Goal: Information Seeking & Learning: Learn about a topic

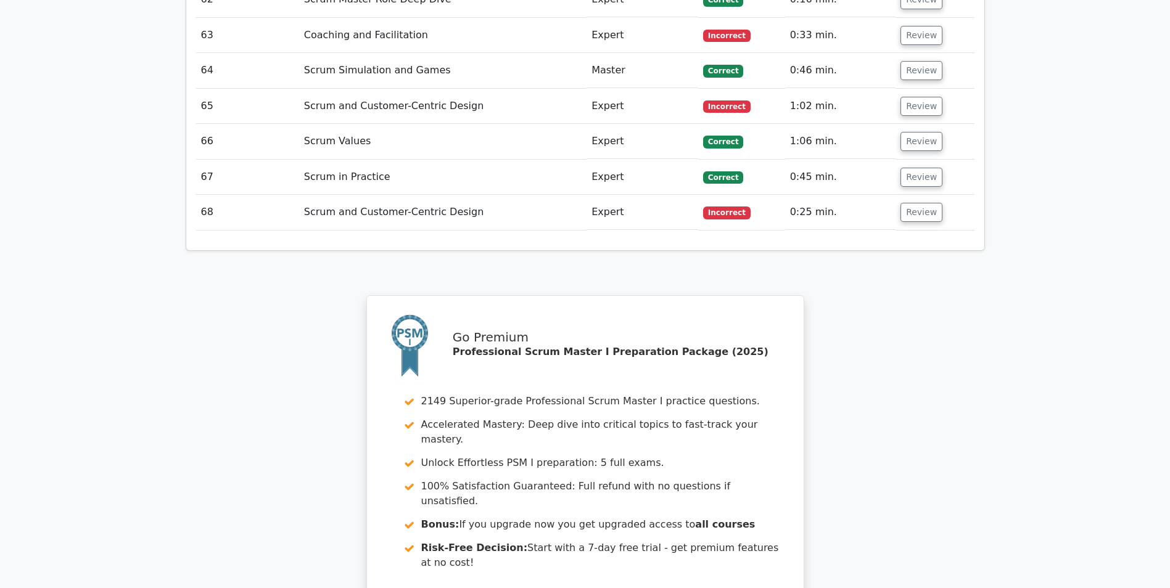
scroll to position [4505, 0]
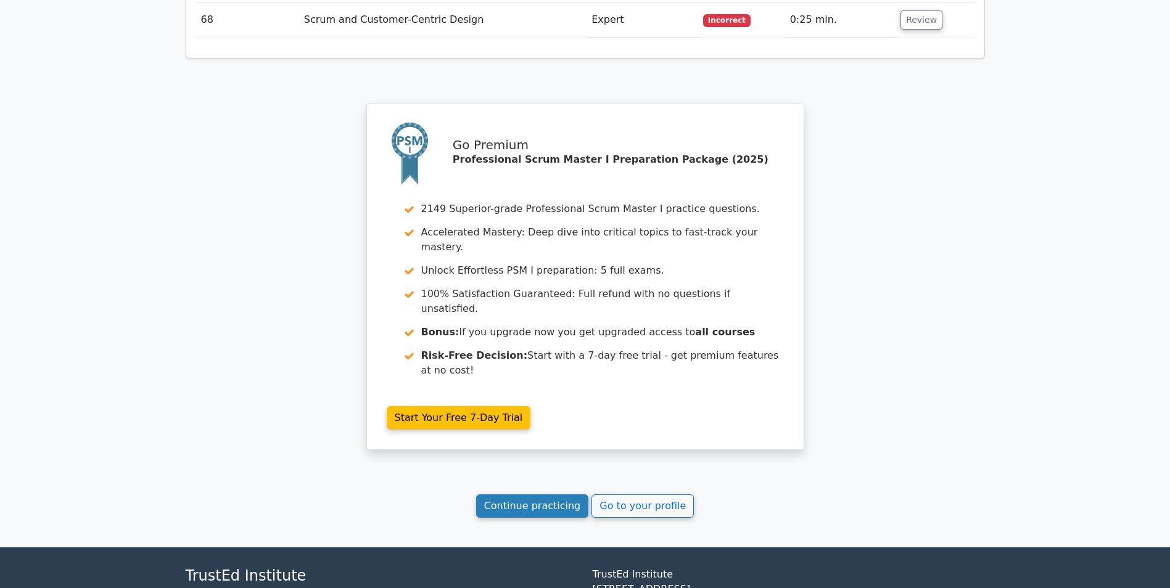
click at [520, 495] on link "Continue practicing" at bounding box center [532, 506] width 113 height 23
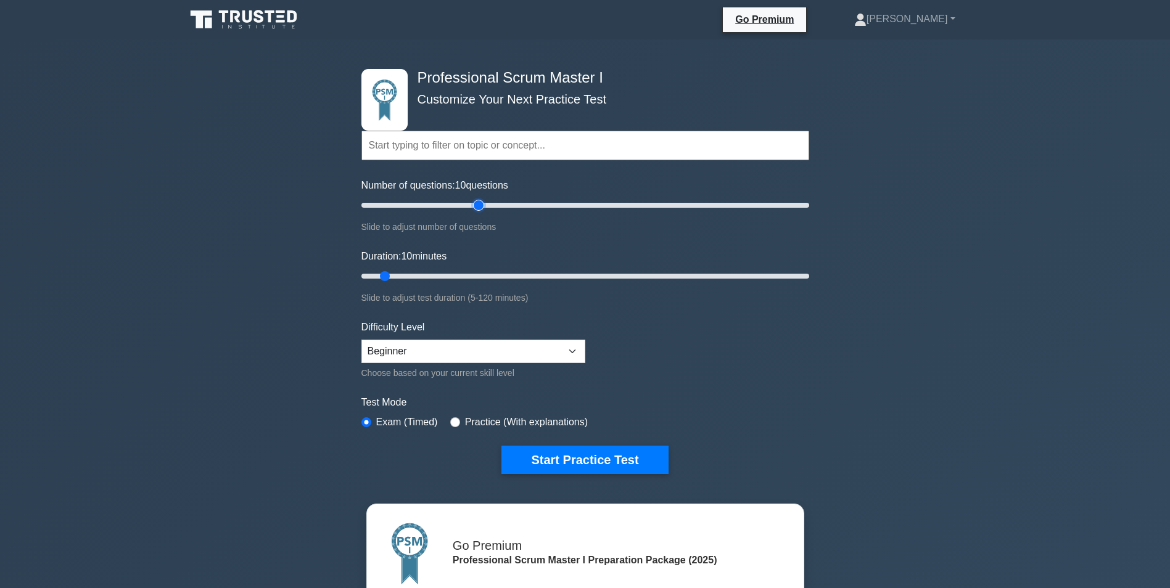
click at [474, 203] on input "Number of questions: 10 questions" at bounding box center [585, 205] width 448 height 15
type input "40"
click at [443, 205] on input "Number of questions: 55 questions" at bounding box center [585, 205] width 448 height 15
type input "25"
click at [438, 273] on input "Duration: 25 minutes" at bounding box center [585, 276] width 448 height 15
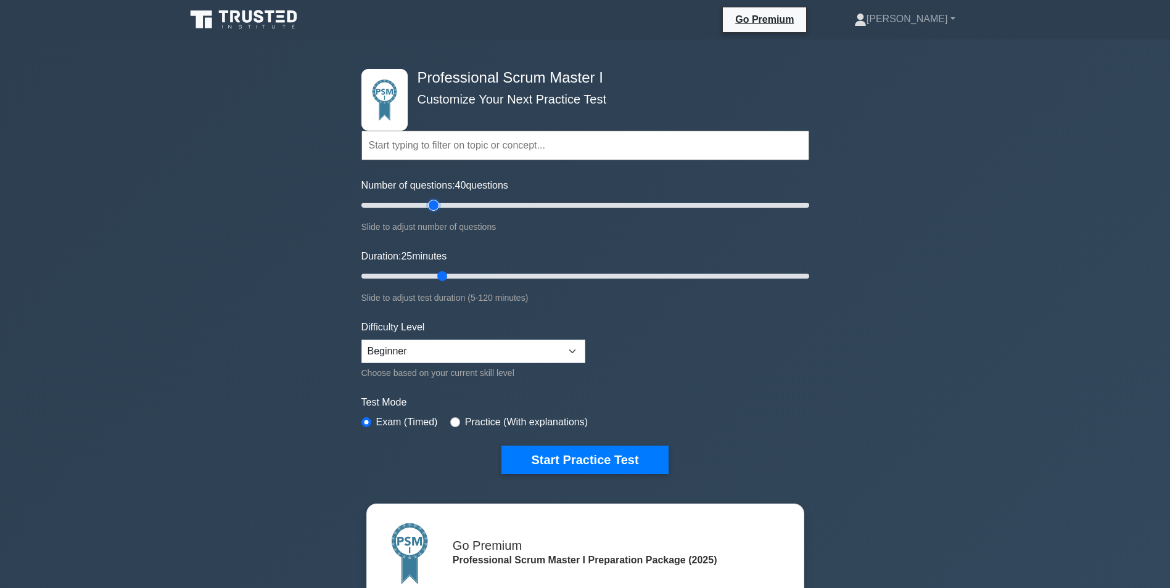
click at [435, 203] on input "Number of questions: 40 questions" at bounding box center [585, 205] width 448 height 15
click at [429, 203] on input "Number of questions: 35 questions" at bounding box center [585, 205] width 448 height 15
click at [457, 205] on input "Number of questions: 45 questions" at bounding box center [585, 205] width 448 height 15
type input "50"
click at [464, 205] on input "Number of questions: 45 questions" at bounding box center [585, 205] width 448 height 15
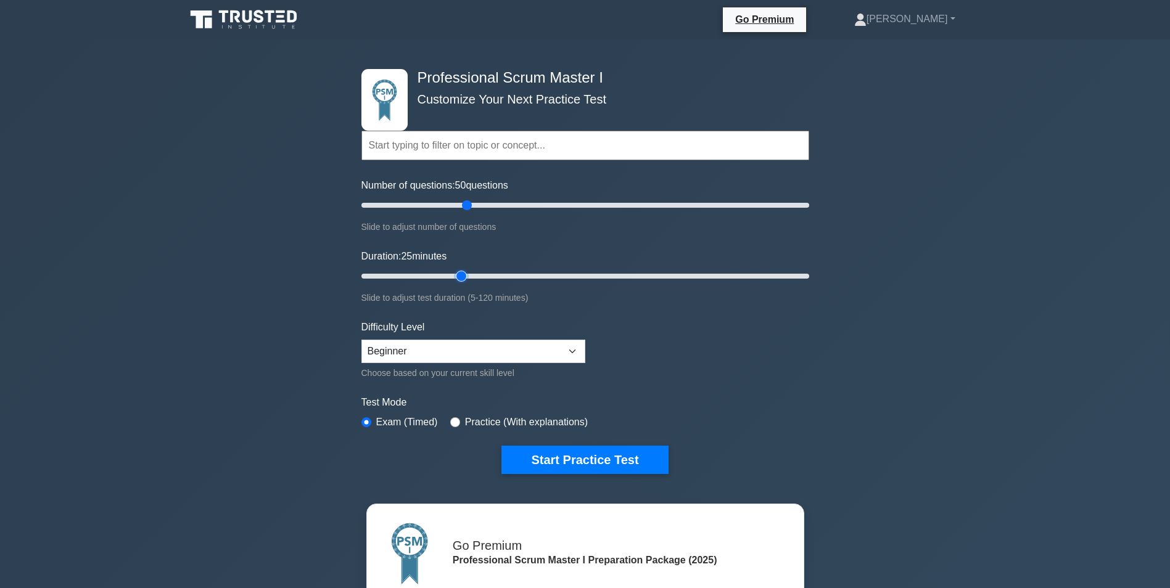
click at [465, 274] on input "Duration: 25 minutes" at bounding box center [585, 276] width 448 height 15
click at [480, 273] on input "Duration: 30 minutes" at bounding box center [585, 276] width 448 height 15
type input "40"
click at [496, 274] on input "Duration: 35 minutes" at bounding box center [585, 276] width 448 height 15
click at [581, 453] on button "Start Practice Test" at bounding box center [584, 460] width 166 height 28
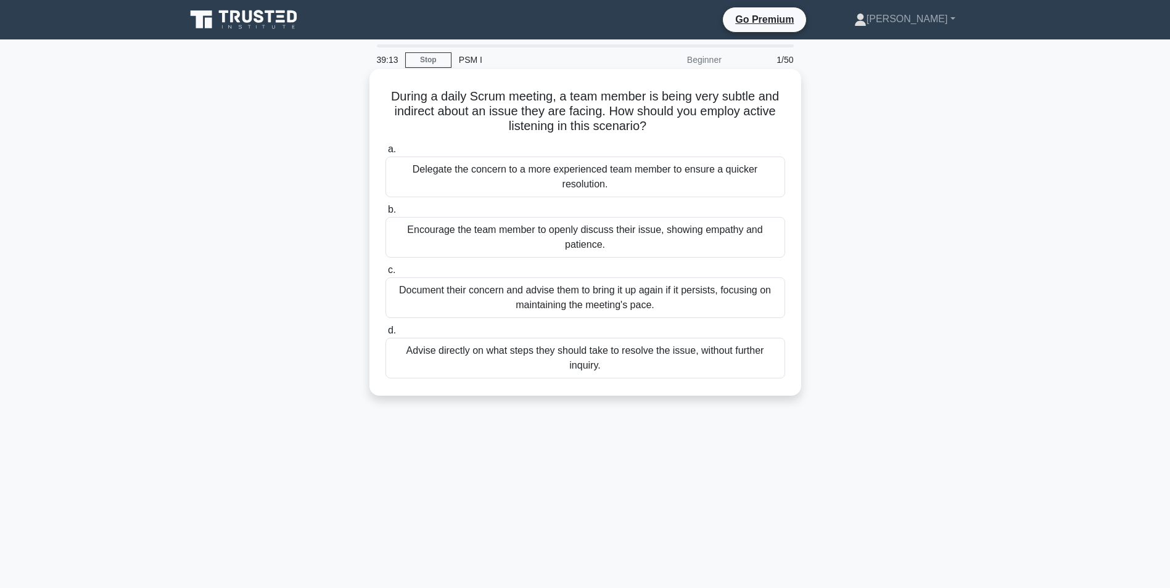
click at [474, 236] on div "Encourage the team member to openly discuss their issue, showing empathy and pa…" at bounding box center [585, 237] width 400 height 41
click at [385, 214] on input "b. Encourage the team member to openly discuss their issue, showing empathy and…" at bounding box center [385, 210] width 0 height 8
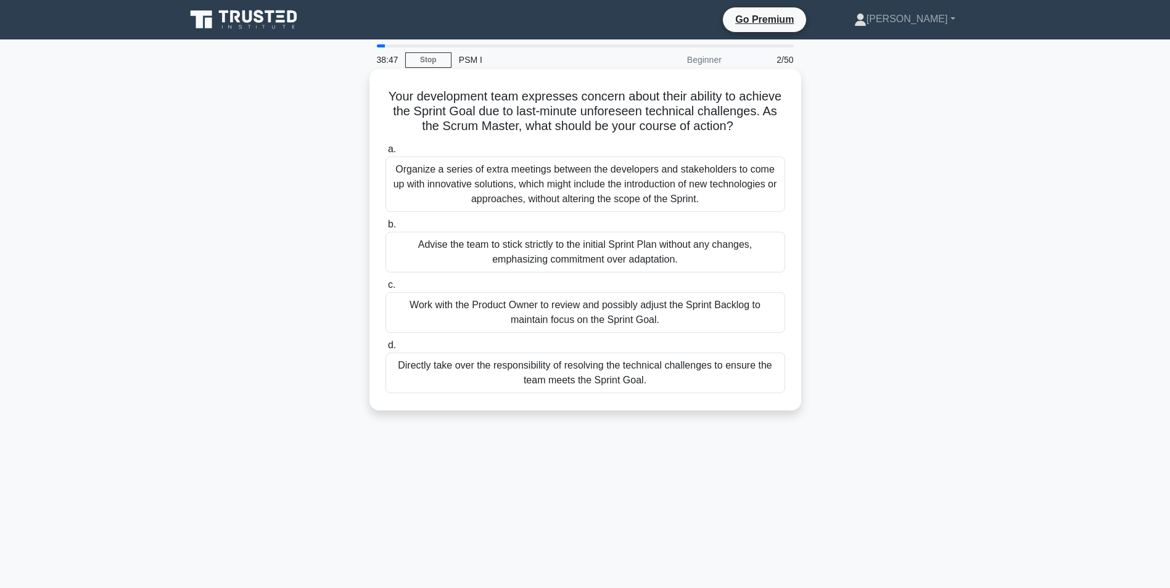
click at [598, 333] on div "Work with the Product Owner to review and possibly adjust the Sprint Backlog to…" at bounding box center [585, 312] width 400 height 41
click at [385, 289] on input "c. Work with the Product Owner to review and possibly adjust the Sprint Backlog…" at bounding box center [385, 285] width 0 height 8
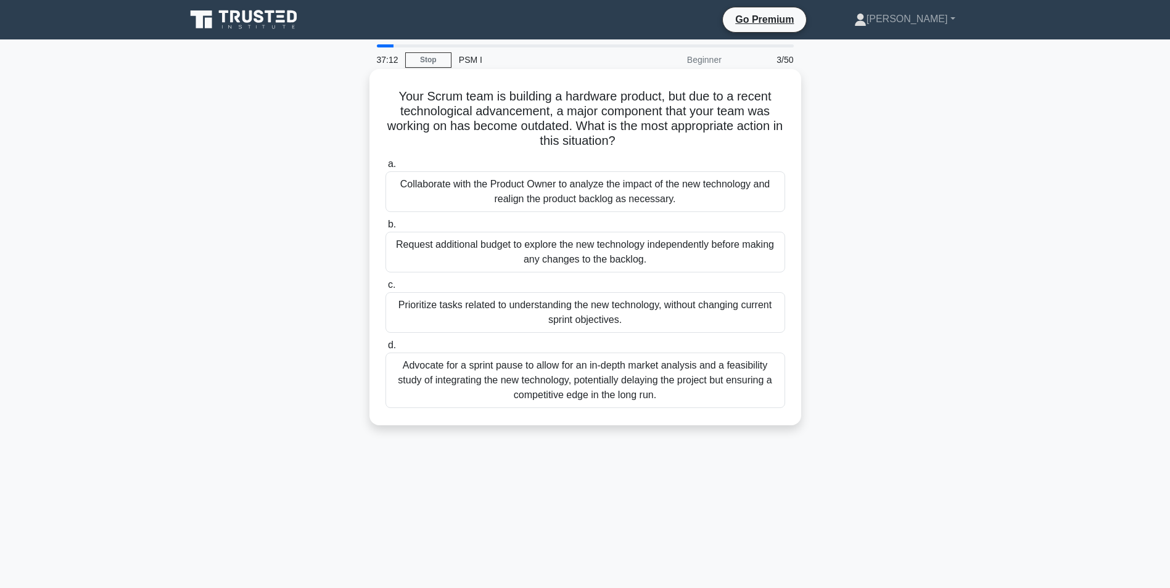
click at [706, 198] on div "Collaborate with the Product Owner to analyze the impact of the new technology …" at bounding box center [585, 191] width 400 height 41
click at [385, 168] on input "a. Collaborate with the Product Owner to analyze the impact of the new technolo…" at bounding box center [385, 164] width 0 height 8
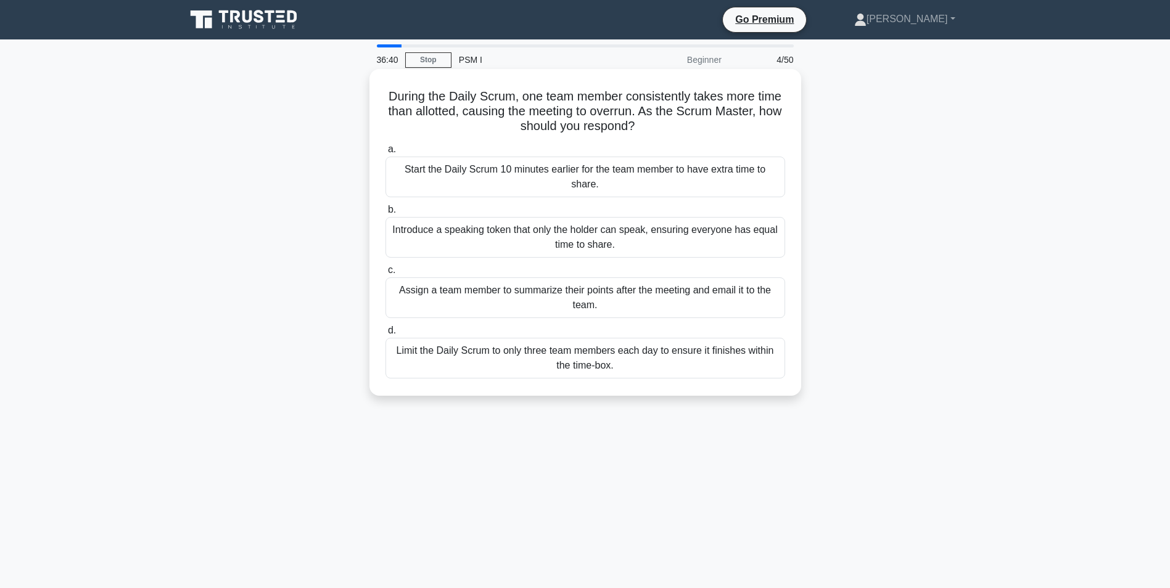
click at [644, 239] on div "Introduce a speaking token that only the holder can speak, ensuring everyone ha…" at bounding box center [585, 237] width 400 height 41
click at [385, 214] on input "b. Introduce a speaking token that only the holder can speak, ensuring everyone…" at bounding box center [385, 210] width 0 height 8
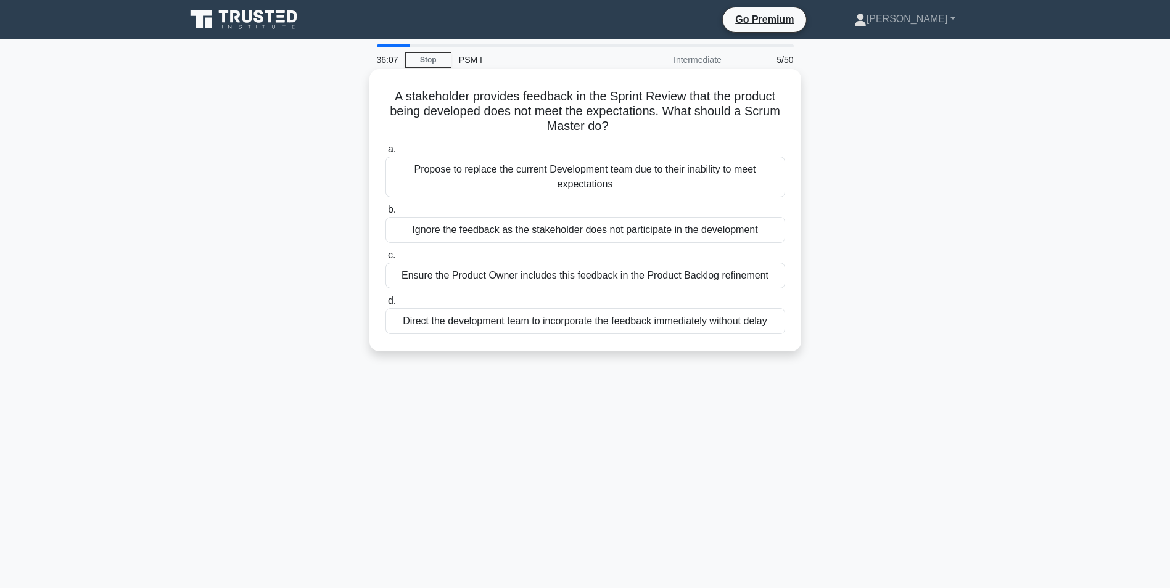
click at [603, 277] on div "Ensure the Product Owner includes this feedback in the Product Backlog refineme…" at bounding box center [585, 276] width 400 height 26
click at [385, 260] on input "c. Ensure the Product Owner includes this feedback in the Product Backlog refin…" at bounding box center [385, 256] width 0 height 8
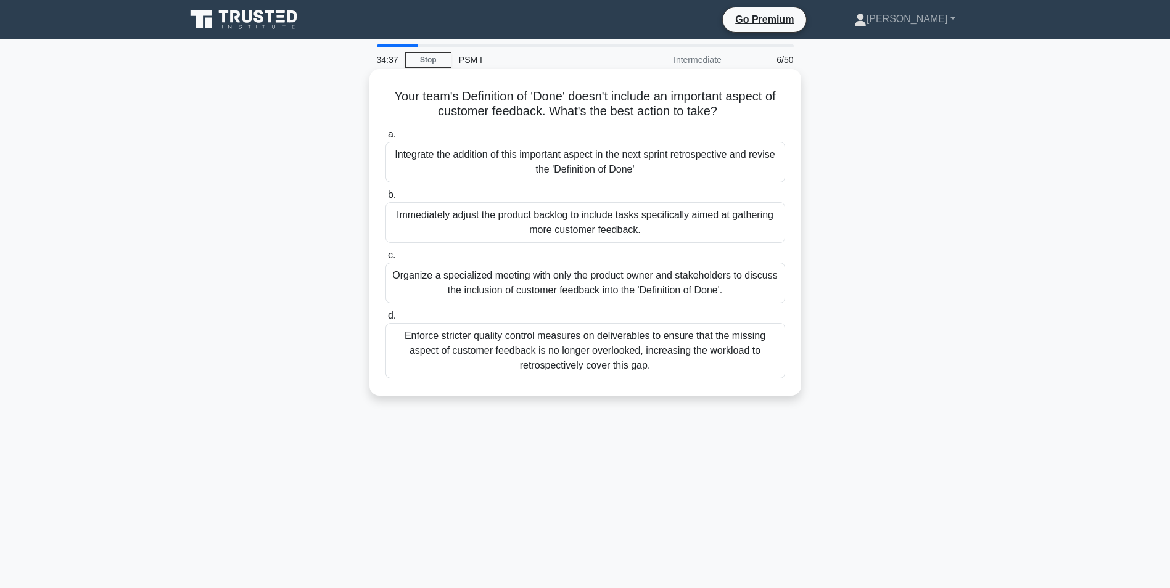
click at [511, 160] on div "Integrate the addition of this important aspect in the next sprint retrospectiv…" at bounding box center [585, 162] width 400 height 41
click at [385, 139] on input "a. Integrate the addition of this important aspect in the next sprint retrospec…" at bounding box center [385, 135] width 0 height 8
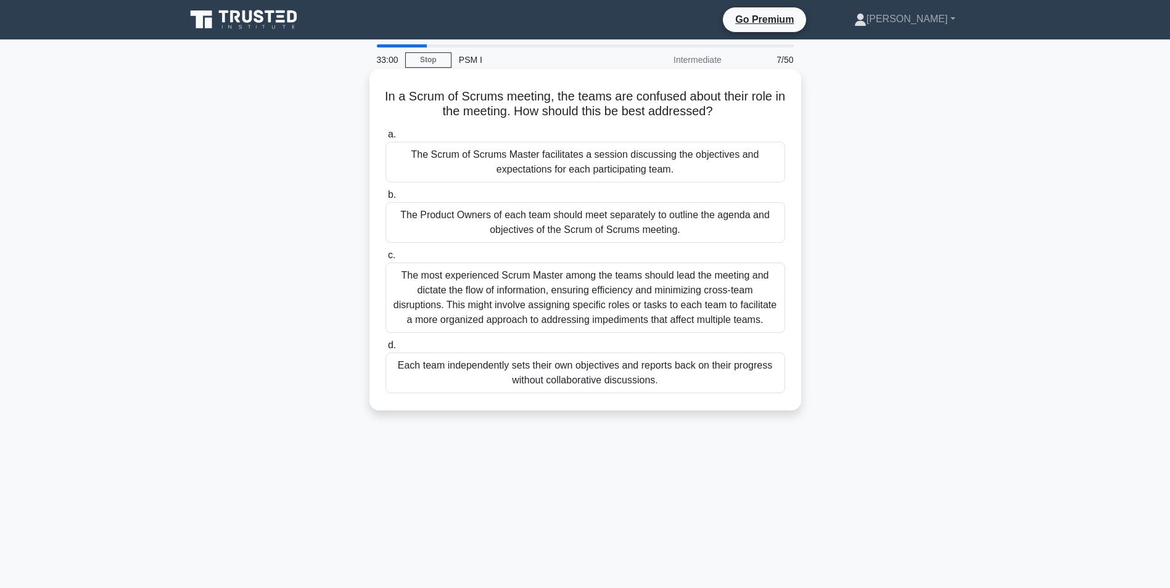
click at [511, 170] on div "The Scrum of Scrums Master facilitates a session discussing the objectives and …" at bounding box center [585, 162] width 400 height 41
click at [385, 139] on input "a. The Scrum of Scrums Master facilitates a session discussing the objectives a…" at bounding box center [385, 135] width 0 height 8
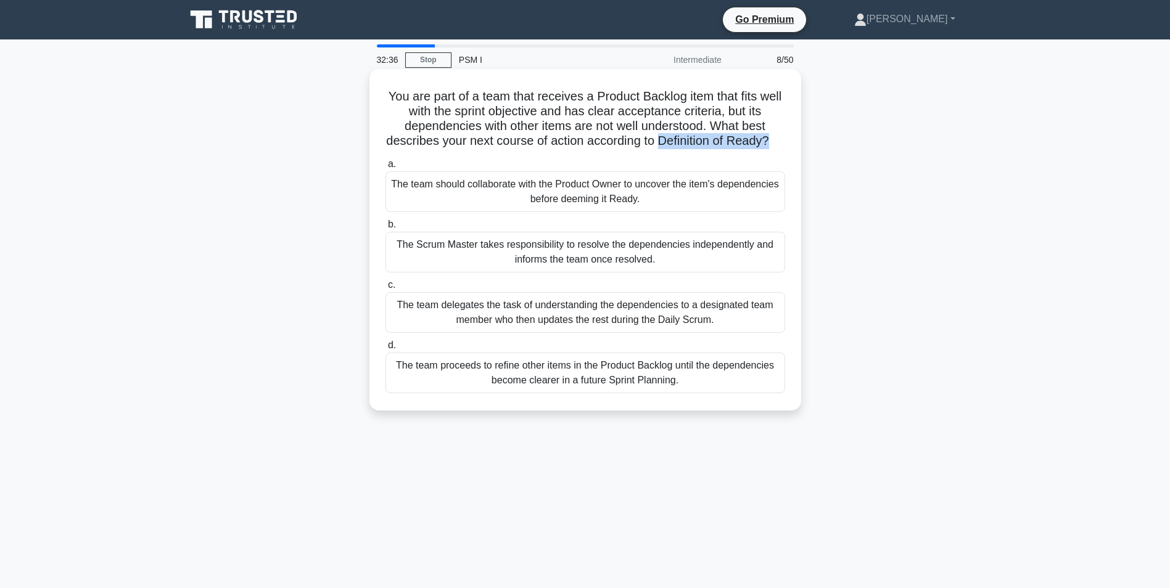
drag, startPoint x: 671, startPoint y: 144, endPoint x: 781, endPoint y: 147, distance: 109.8
click at [781, 147] on h5 "You are part of a team that receives a Product Backlog item that fits well with…" at bounding box center [585, 119] width 402 height 60
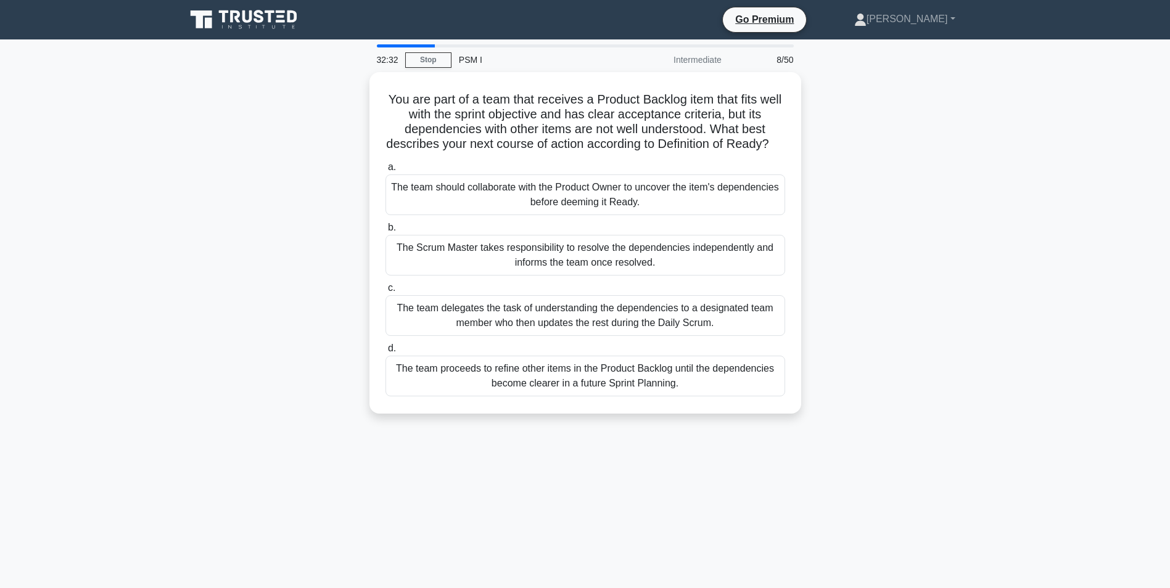
click at [214, 232] on div "You are part of a team that receives a Product Backlog item that fits well with…" at bounding box center [585, 250] width 814 height 356
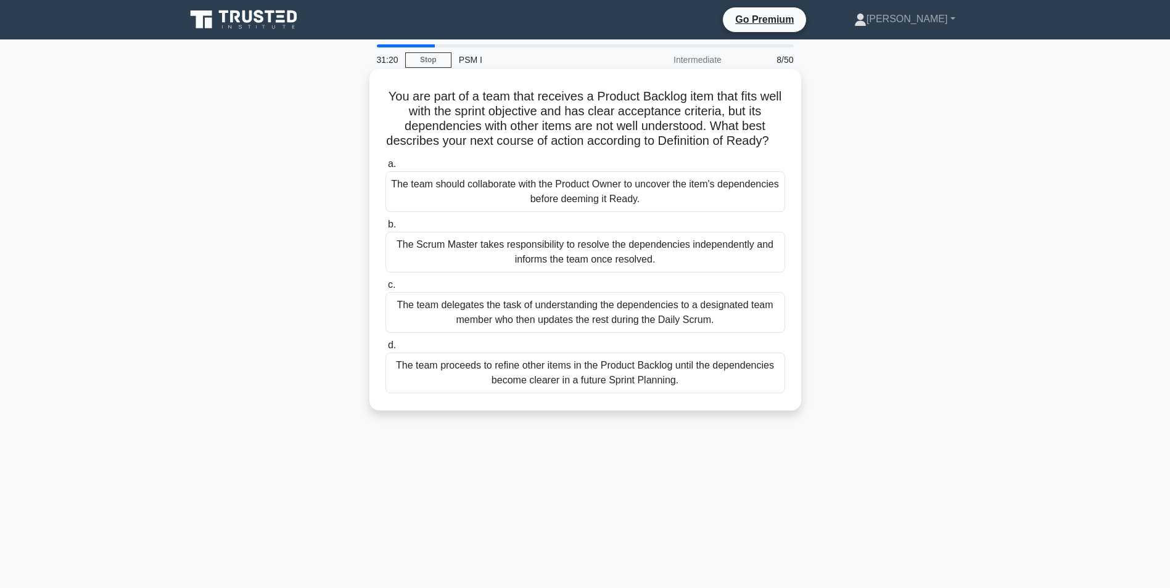
click at [511, 203] on div "The team should collaborate with the Product Owner to uncover the item's depend…" at bounding box center [585, 191] width 400 height 41
click at [385, 168] on input "a. The team should collaborate with the Product Owner to uncover the item's dep…" at bounding box center [385, 164] width 0 height 8
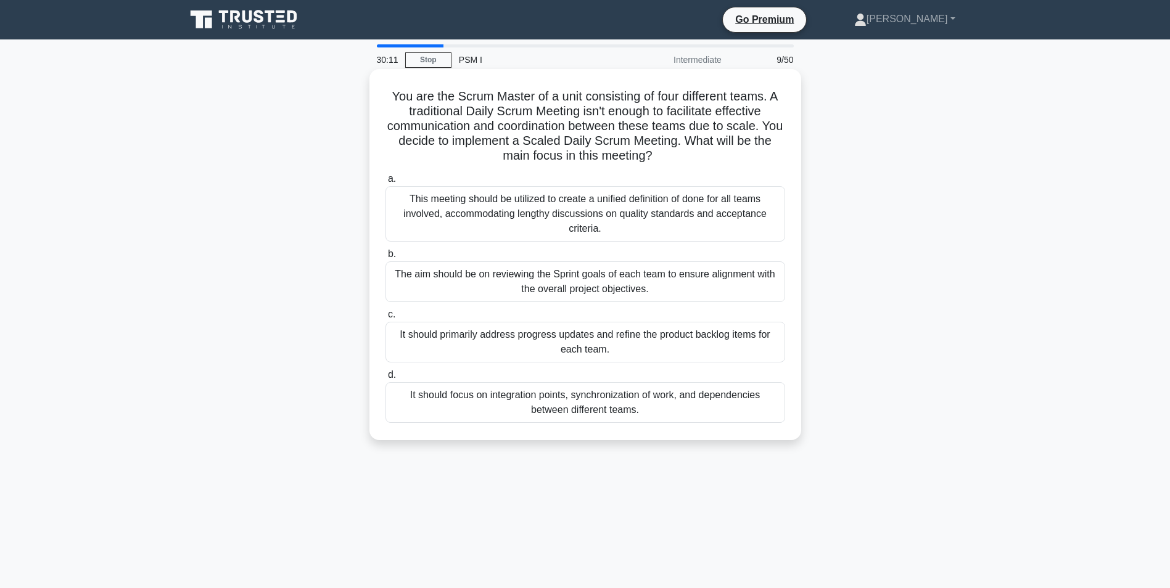
click at [554, 223] on div "This meeting should be utilized to create a unified definition of done for all …" at bounding box center [585, 213] width 400 height 55
click at [385, 183] on input "a. This meeting should be utilized to create a unified definition of done for a…" at bounding box center [385, 179] width 0 height 8
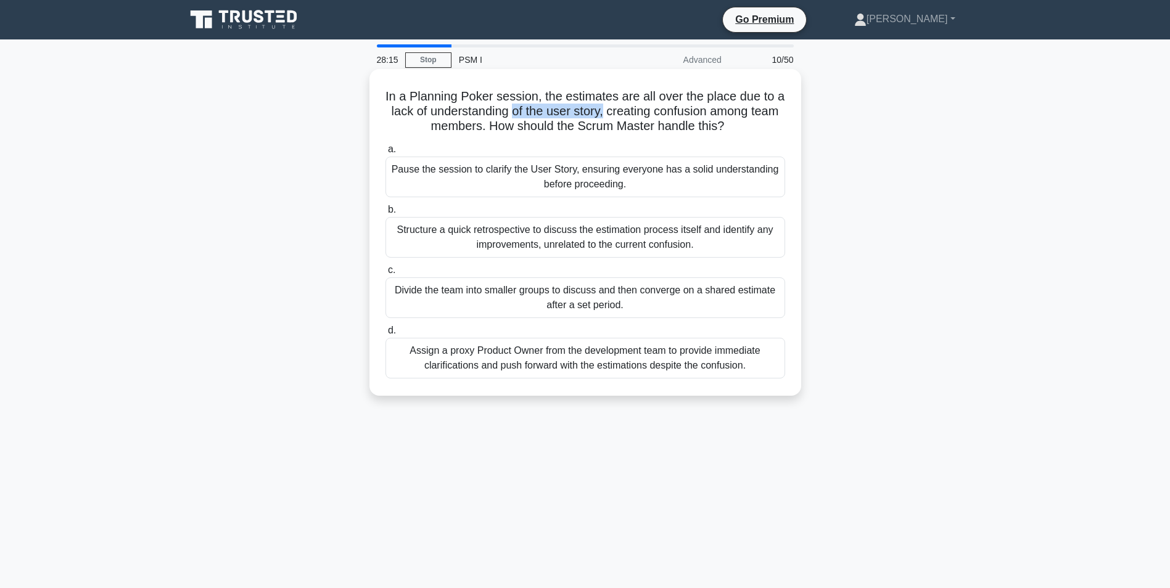
drag, startPoint x: 511, startPoint y: 115, endPoint x: 605, endPoint y: 118, distance: 93.8
click at [605, 118] on h5 "In a Planning Poker session, the estimates are all over the place due to a lack…" at bounding box center [585, 112] width 402 height 46
click at [528, 178] on div "Pause the session to clarify the User Story, ensuring everyone has a solid unde…" at bounding box center [585, 177] width 400 height 41
click at [385, 154] on input "a. Pause the session to clarify the User Story, ensuring everyone has a solid u…" at bounding box center [385, 150] width 0 height 8
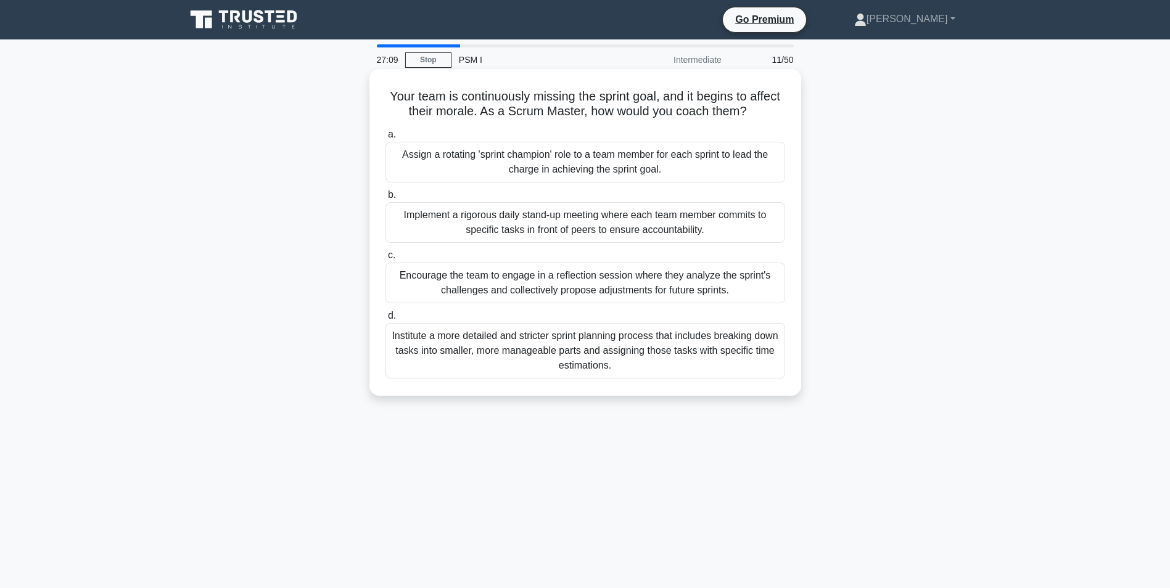
click at [425, 287] on div "Encourage the team to engage in a reflection session where they analyze the spr…" at bounding box center [585, 283] width 400 height 41
click at [385, 260] on input "c. Encourage the team to engage in a reflection session where they analyze the …" at bounding box center [385, 256] width 0 height 8
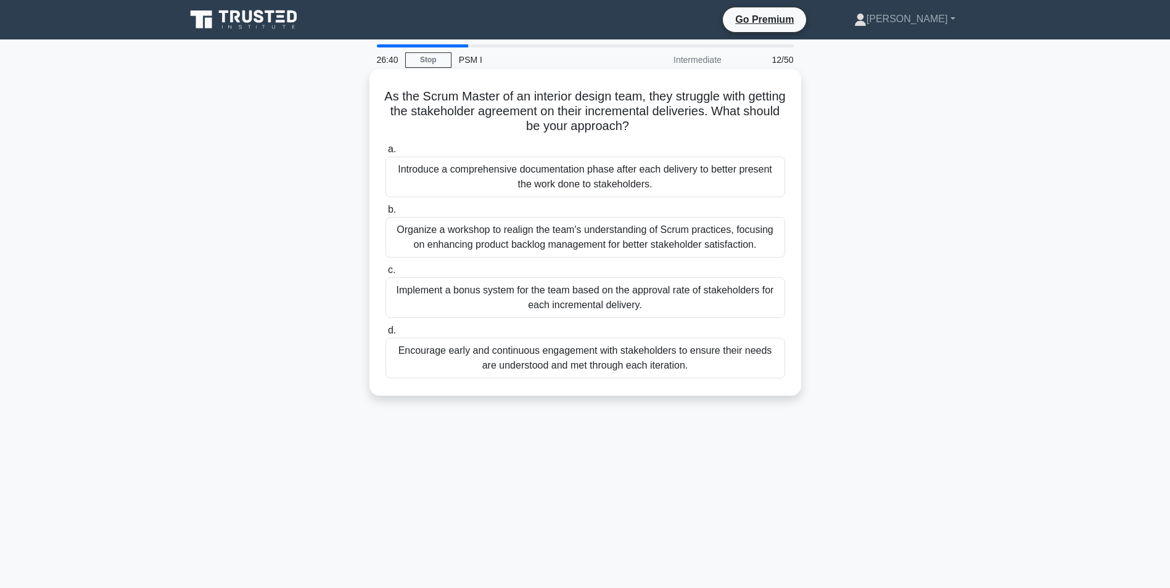
click at [599, 356] on div "Encourage early and continuous engagement with stakeholders to ensure their nee…" at bounding box center [585, 358] width 400 height 41
click at [385, 335] on input "d. Encourage early and continuous engagement with stakeholders to ensure their …" at bounding box center [385, 331] width 0 height 8
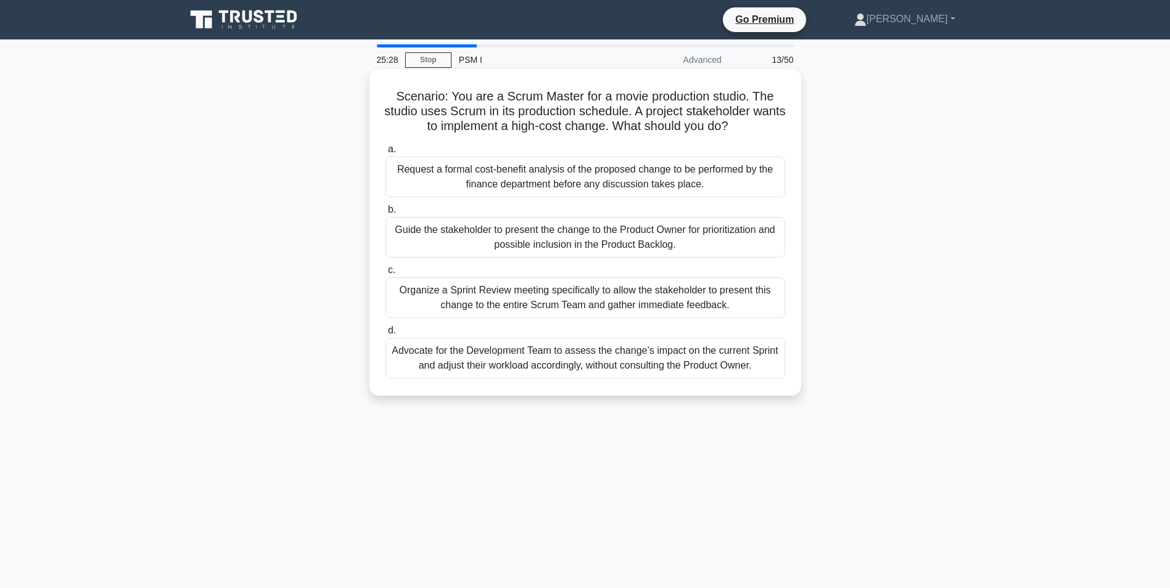
click at [565, 237] on div "Guide the stakeholder to present the change to the Product Owner for prioritiza…" at bounding box center [585, 237] width 400 height 41
click at [385, 214] on input "b. Guide the stakeholder to present the change to the Product Owner for priorit…" at bounding box center [385, 210] width 0 height 8
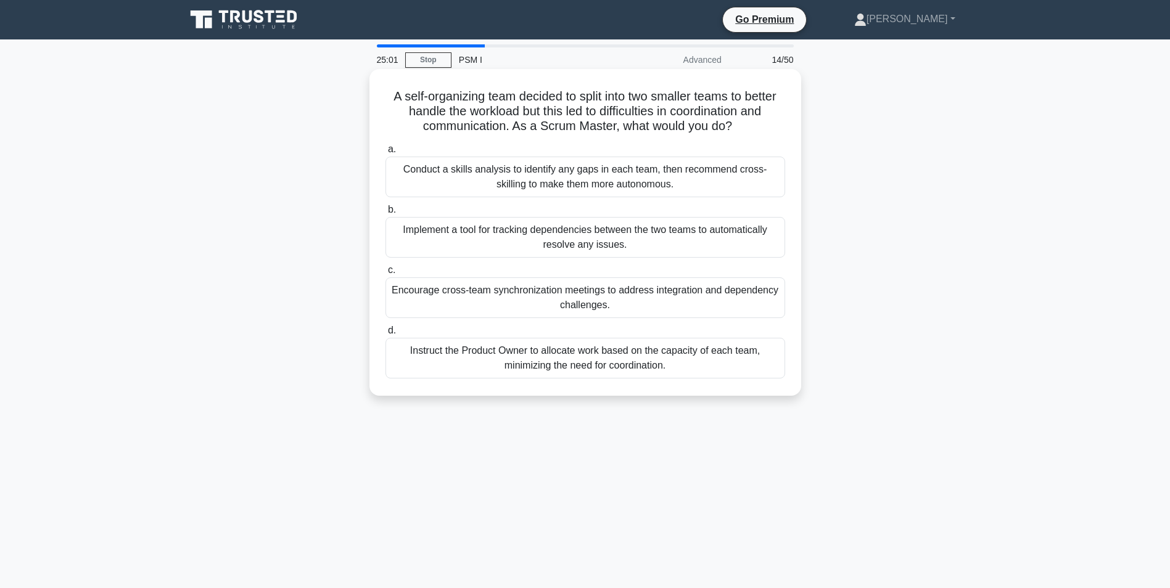
click at [509, 294] on div "Encourage cross-team synchronization meetings to address integration and depend…" at bounding box center [585, 297] width 400 height 41
click at [385, 274] on input "c. Encourage cross-team synchronization meetings to address integration and dep…" at bounding box center [385, 270] width 0 height 8
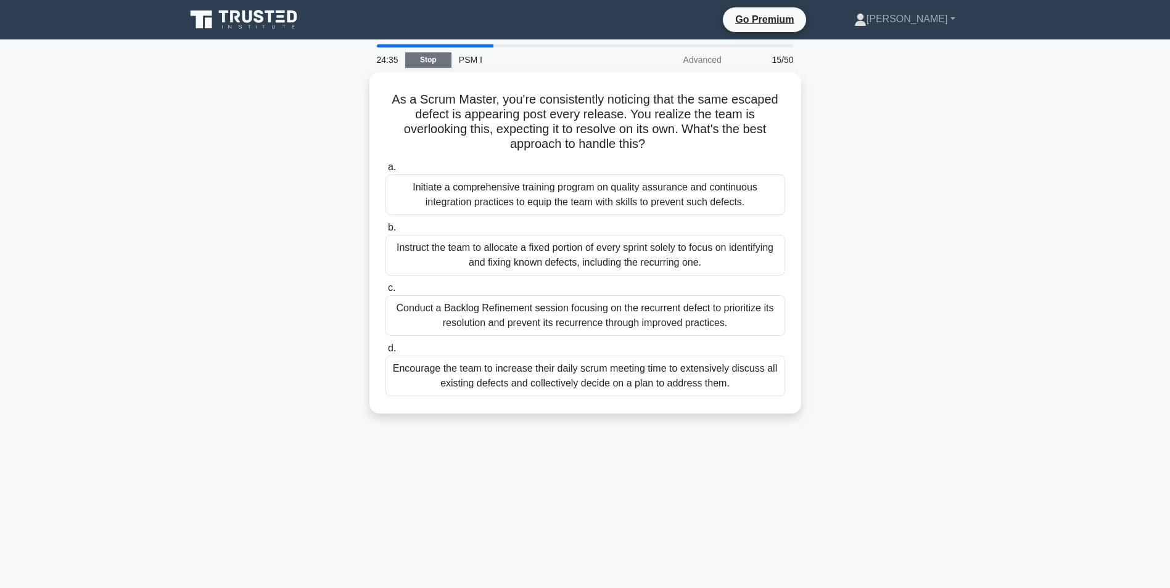
click at [429, 57] on link "Stop" at bounding box center [428, 59] width 46 height 15
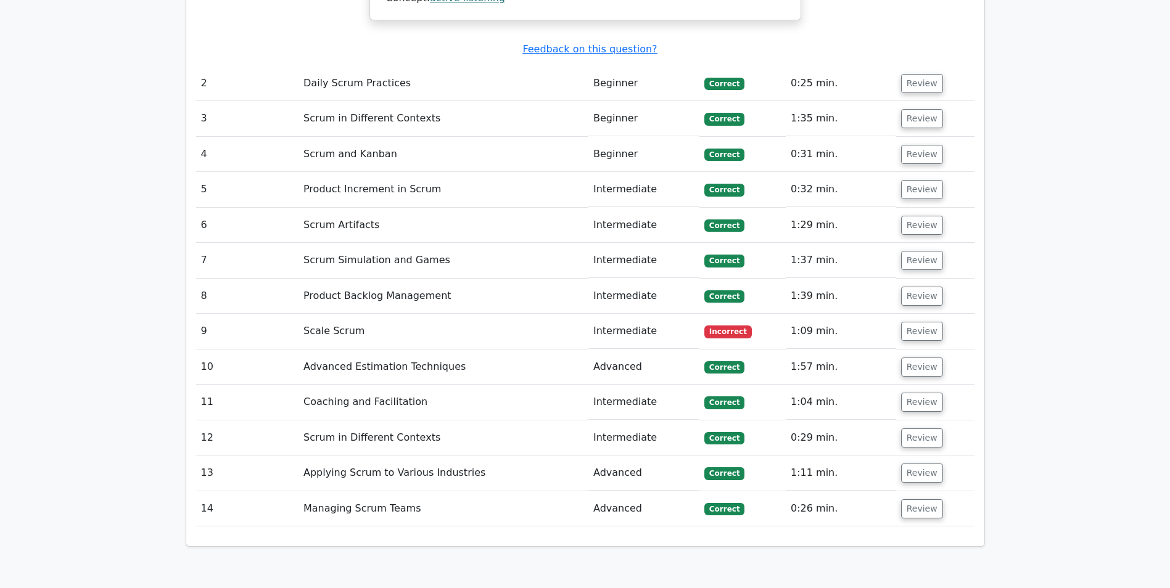
scroll to position [1665, 0]
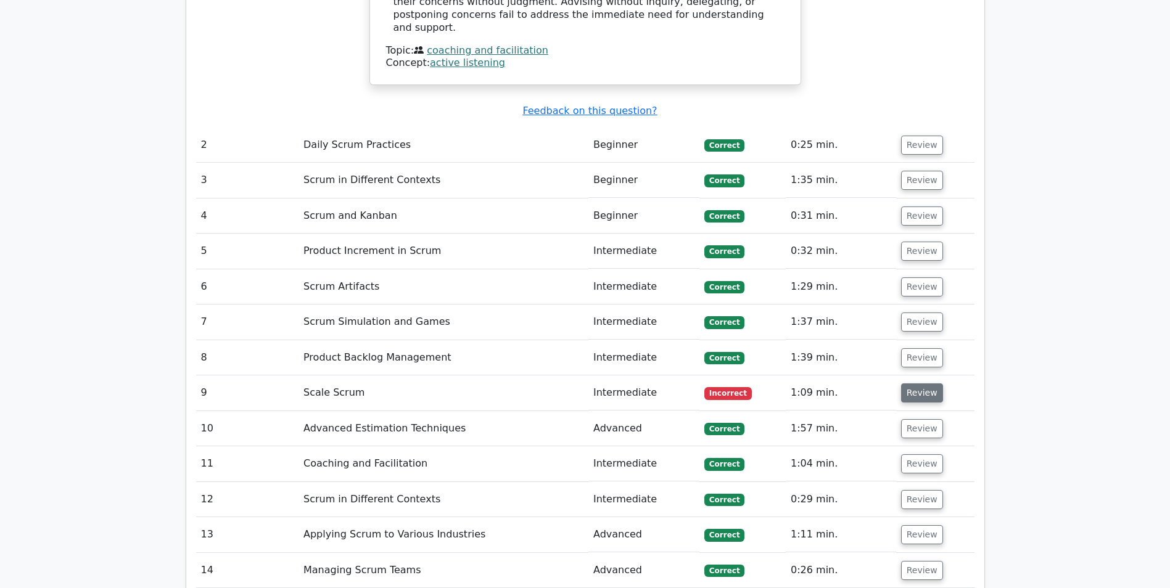
click at [910, 384] on button "Review" at bounding box center [922, 393] width 42 height 19
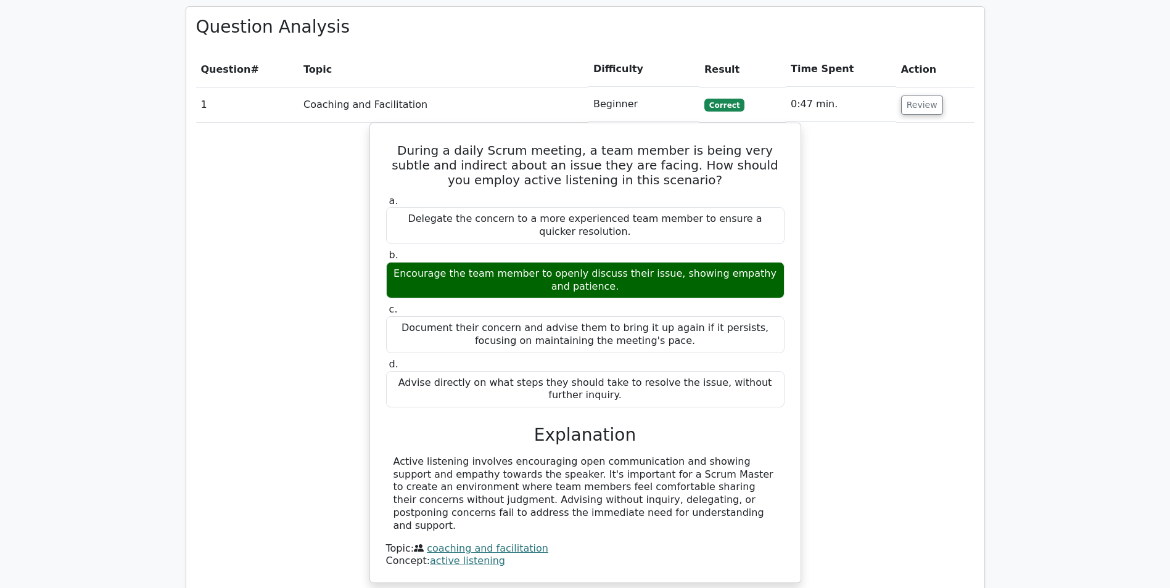
scroll to position [1172, 0]
